Goal: Find specific page/section: Find specific page/section

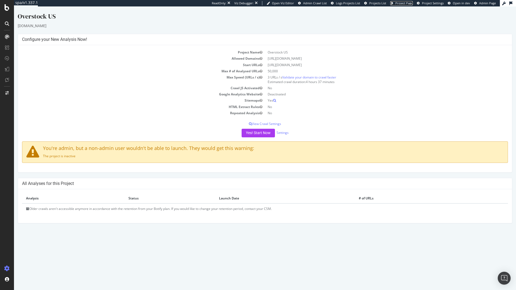
click at [405, 4] on span "Project Page" at bounding box center [403, 3] width 17 height 4
